Goal: Transaction & Acquisition: Purchase product/service

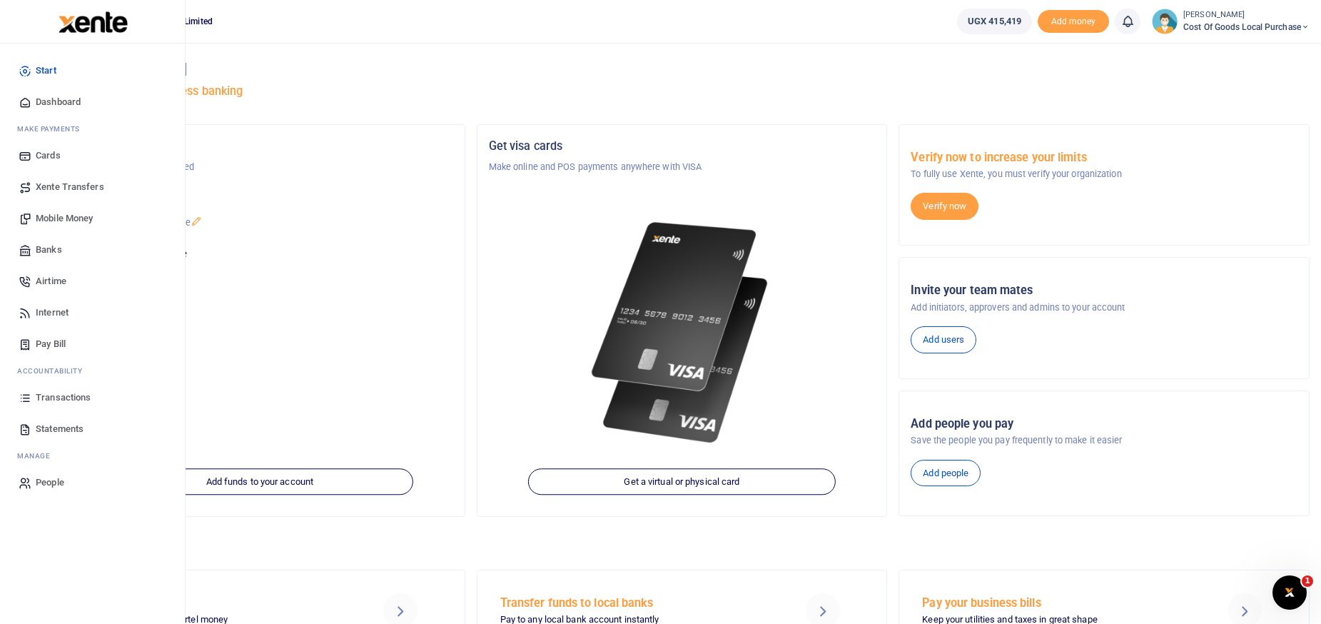
click at [49, 217] on span "Mobile Money" at bounding box center [64, 218] width 57 height 14
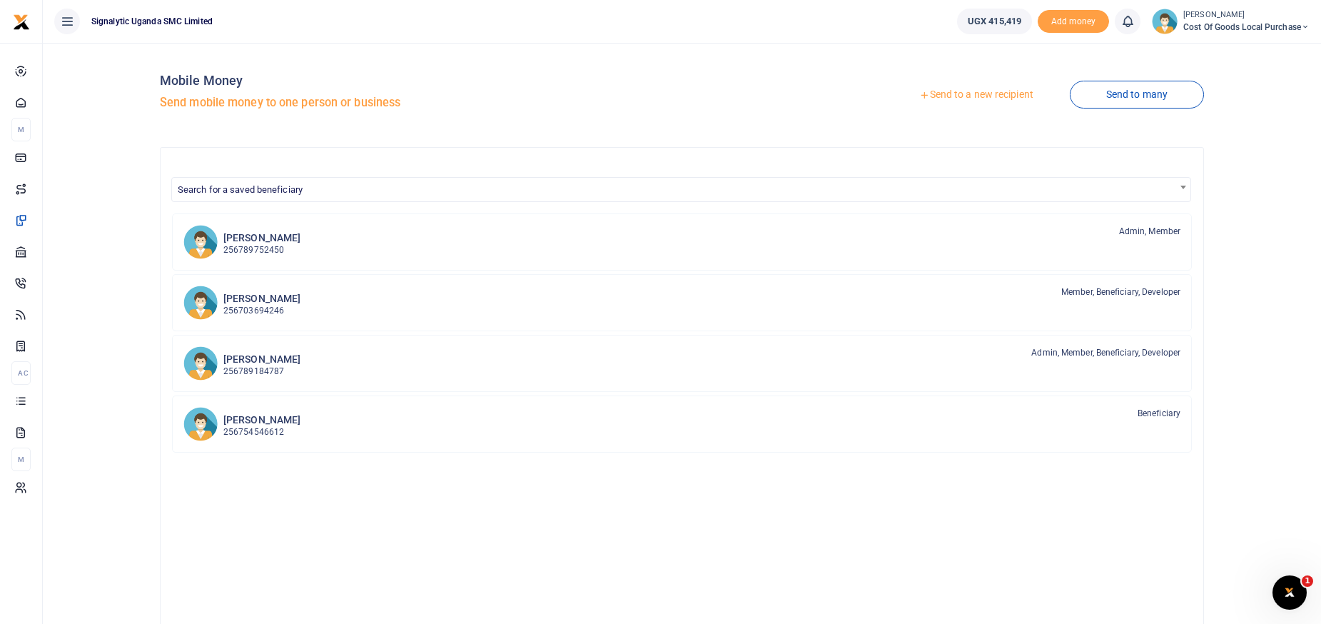
click at [937, 96] on link "Send to a new recipient" at bounding box center [976, 95] width 186 height 26
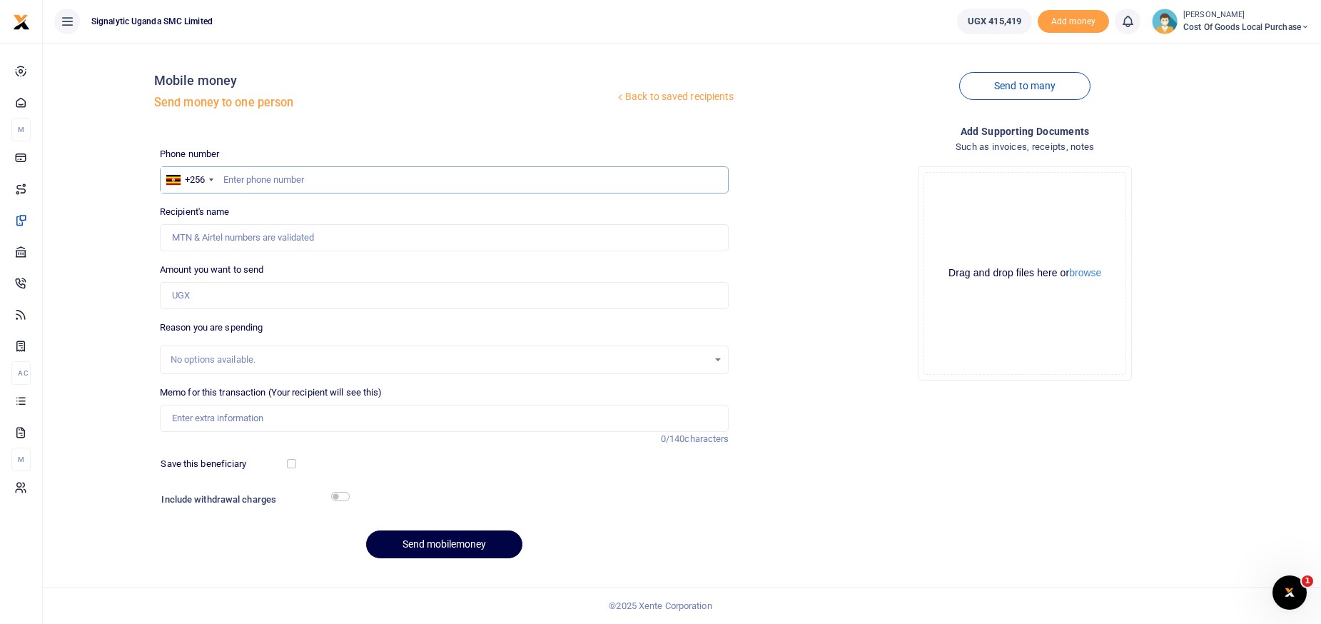
click at [336, 179] on input "text" at bounding box center [444, 179] width 569 height 27
paste input "0752268827"
type input "0752268827"
click at [205, 299] on input "Amount you want to send" at bounding box center [444, 295] width 569 height 27
type input "[PERSON_NAME]"
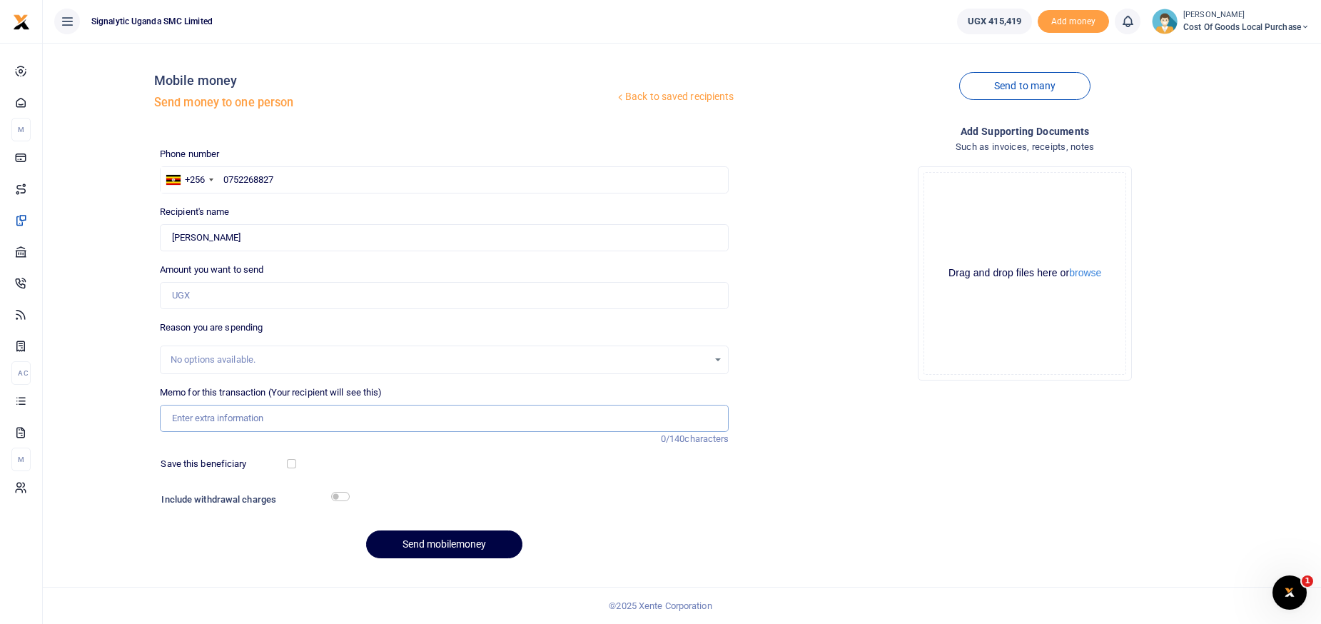
click at [288, 415] on input "Memo for this transaction (Your recipient will see this)" at bounding box center [444, 418] width 569 height 27
paste input "BILL/2025/08/0013"
click at [236, 421] on input "BILL/2025/08/0013" at bounding box center [444, 418] width 569 height 27
click at [321, 409] on input "PAYMENT FOR BILL 2025 08 0013" at bounding box center [444, 418] width 569 height 27
click at [321, 414] on input "PAYMENT FOR BILL 2025 08 0013" at bounding box center [444, 418] width 569 height 27
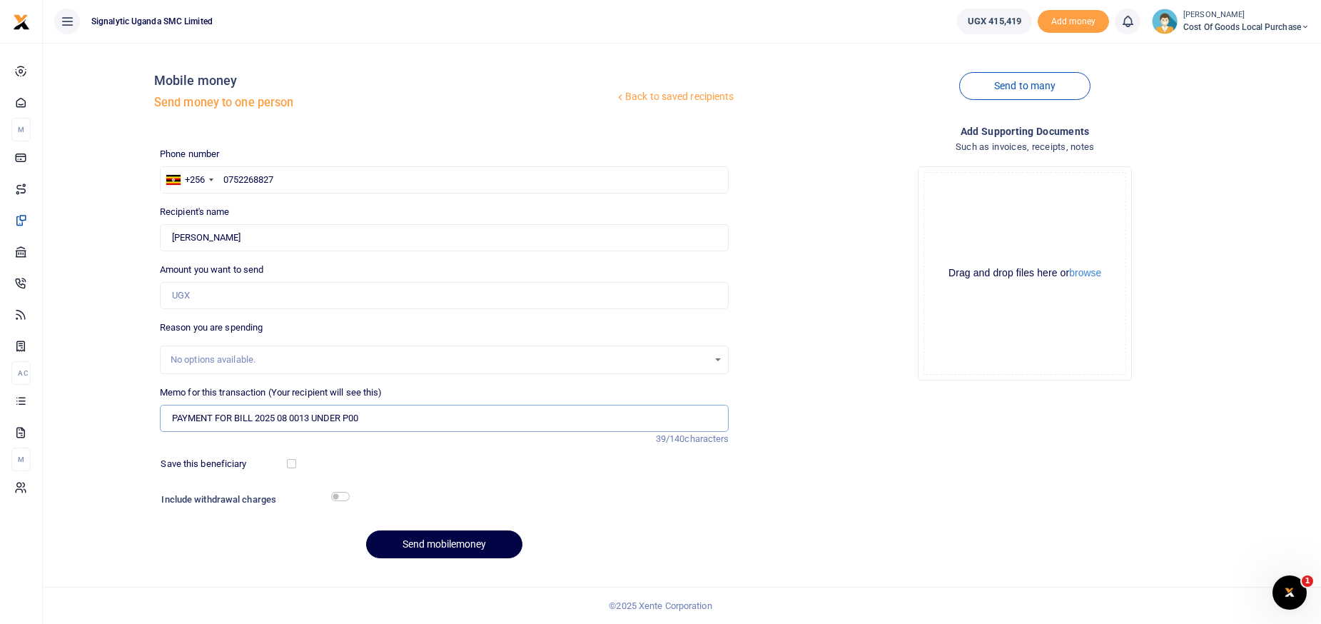
type input "PAYMENT FOR BILL 2025 08 0013 UNDER P00"
click at [208, 295] on input "Amount you want to send" at bounding box center [444, 295] width 569 height 27
type input "340,000"
click at [108, 290] on div "Back to saved recipients Mobile money Send money to one person Send to many Pho…" at bounding box center [682, 311] width 1266 height 515
click at [367, 422] on input "PAYMENT FOR BILL 2025 08 0013 UNDER P00" at bounding box center [444, 418] width 569 height 27
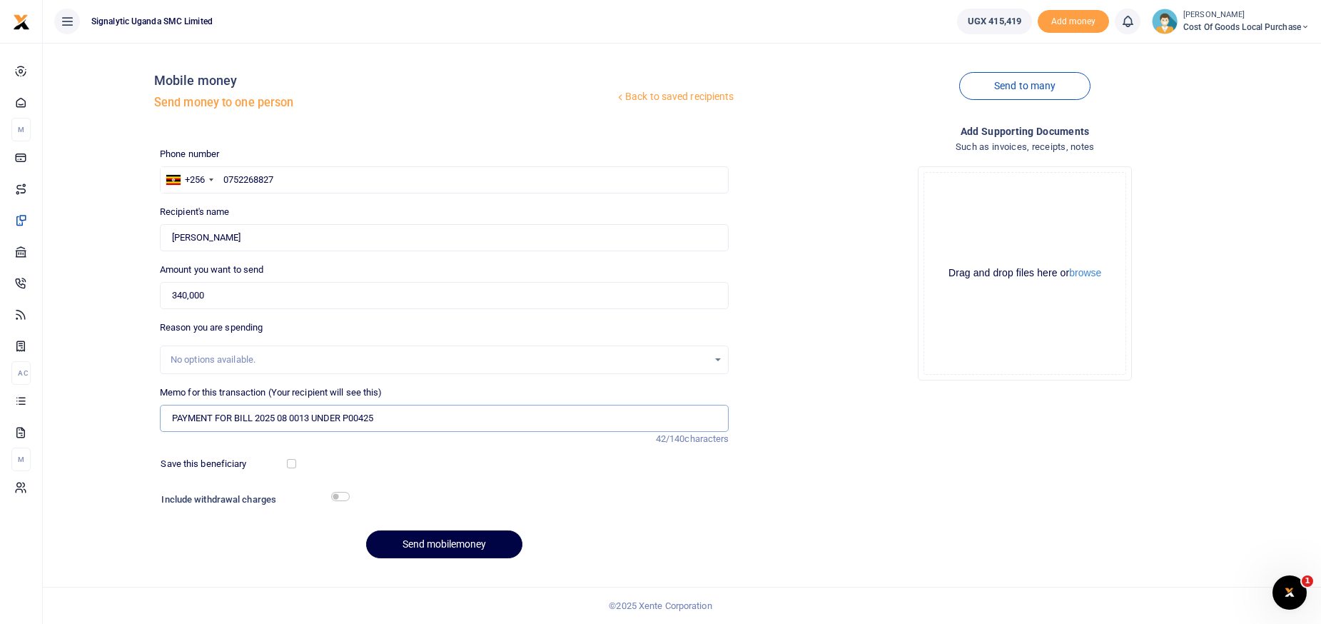
click at [405, 427] on input "PAYMENT FOR BILL 2025 08 0013 UNDER P00425" at bounding box center [444, 418] width 569 height 27
type input "PAYMENT FOR BILL 2025 08 0013 UNDER P00425 FOR PACKAGING MATERIAL REQUIRED FOR …"
click at [343, 499] on input "checkbox" at bounding box center [340, 496] width 19 height 9
checkbox input "true"
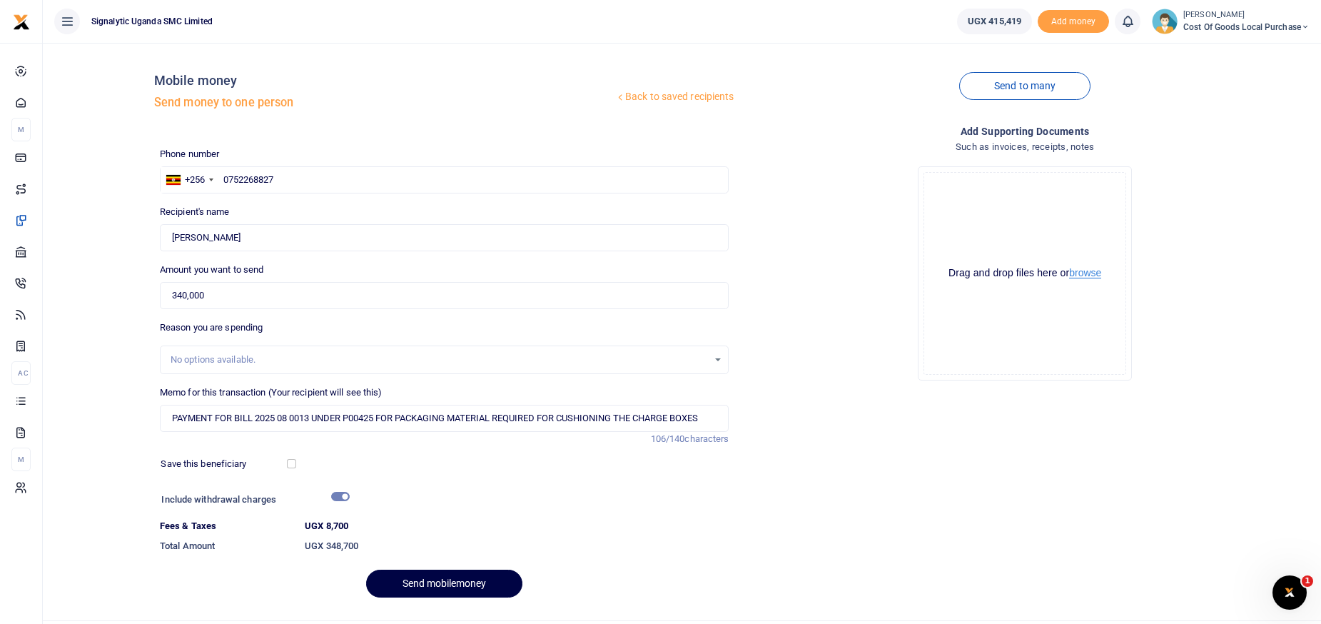
click at [1092, 271] on button "browse" at bounding box center [1085, 273] width 32 height 11
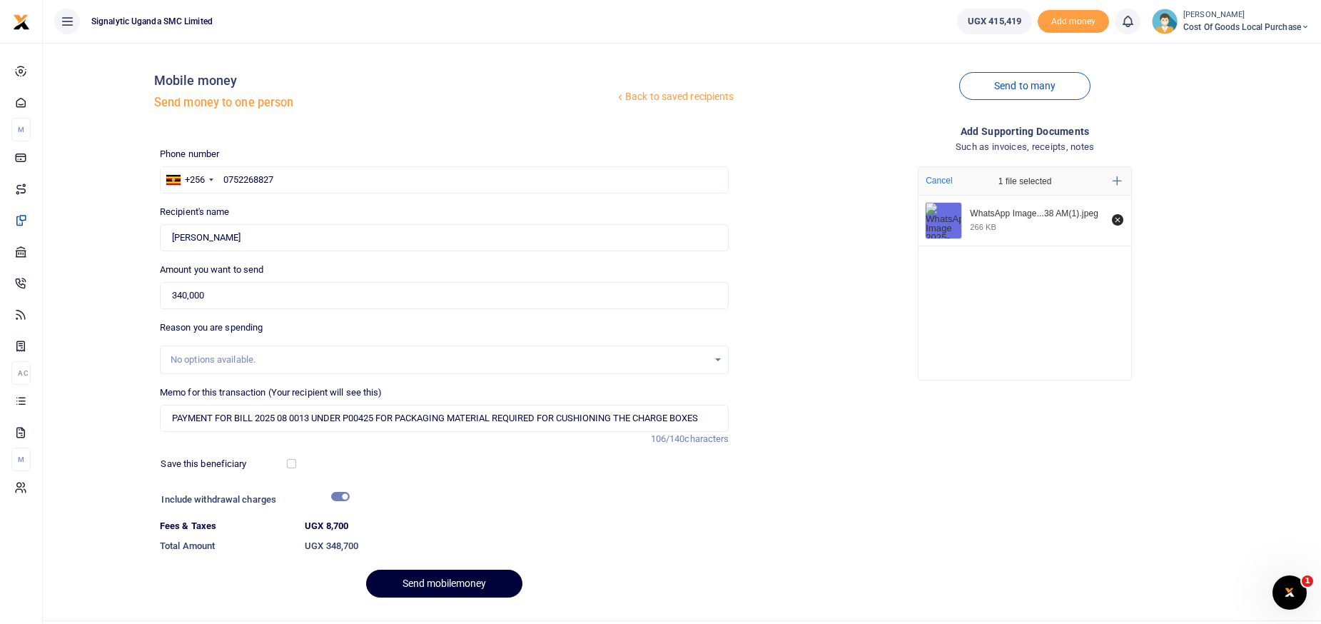
click at [442, 584] on button "Send mobilemoney" at bounding box center [444, 583] width 156 height 28
click at [808, 380] on div "Drop your files here Cancel 1 file selected Add more WhatsApp Image...38 AM(1).…" at bounding box center [1024, 273] width 569 height 237
click at [274, 179] on input "0752268827" at bounding box center [444, 179] width 569 height 27
click at [230, 176] on input "0752268827" at bounding box center [444, 179] width 569 height 27
type input "0752268827"
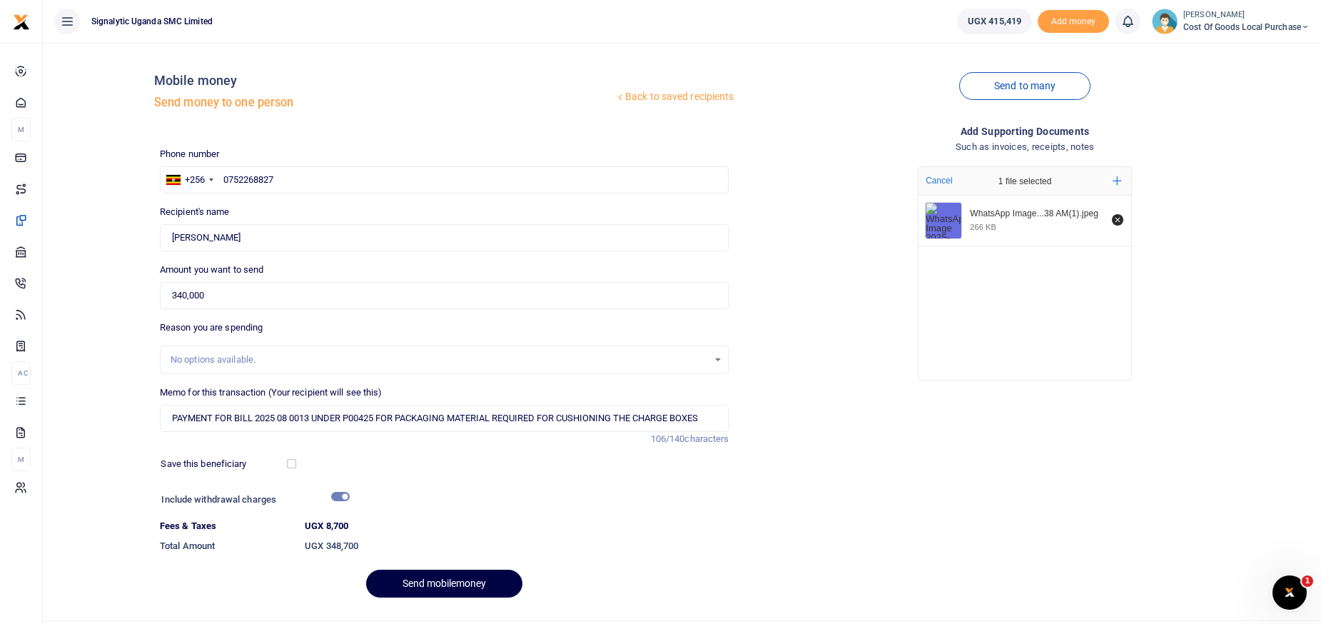
click at [392, 86] on h4 "Mobile money" at bounding box center [384, 81] width 460 height 16
type input "Abas Ssematimba"
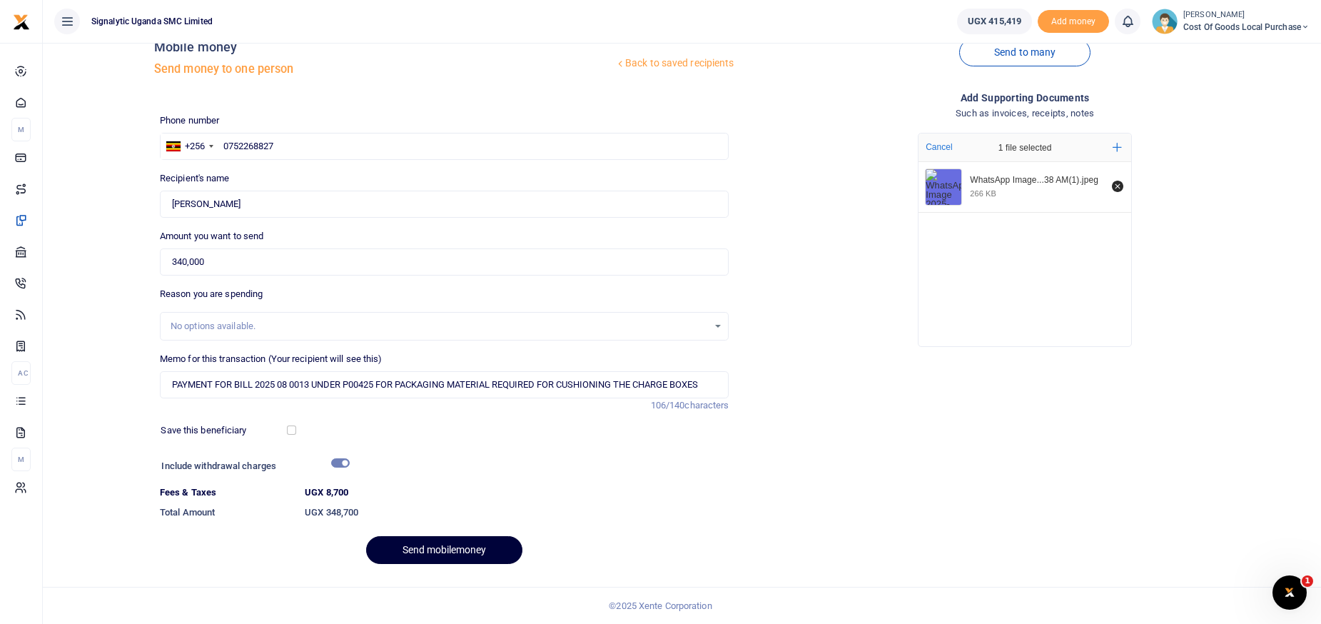
click at [422, 555] on button "Send mobilemoney" at bounding box center [444, 550] width 156 height 28
type input "07752268827"
type input "Abas Ssematimba"
type input "075752268827"
type input "0752268827"
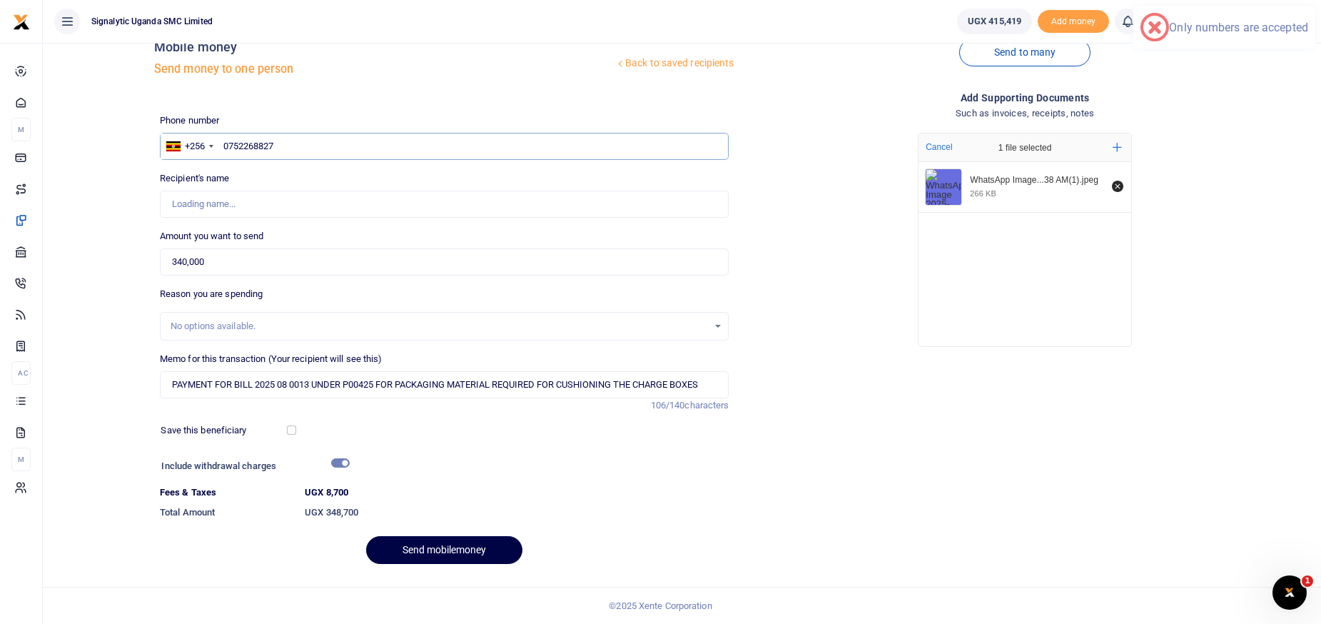
type input "Abas Ssematimba"
type input "0752268827"
click at [444, 557] on button "Send mobilemoney" at bounding box center [444, 550] width 156 height 28
